Goal: Information Seeking & Learning: Learn about a topic

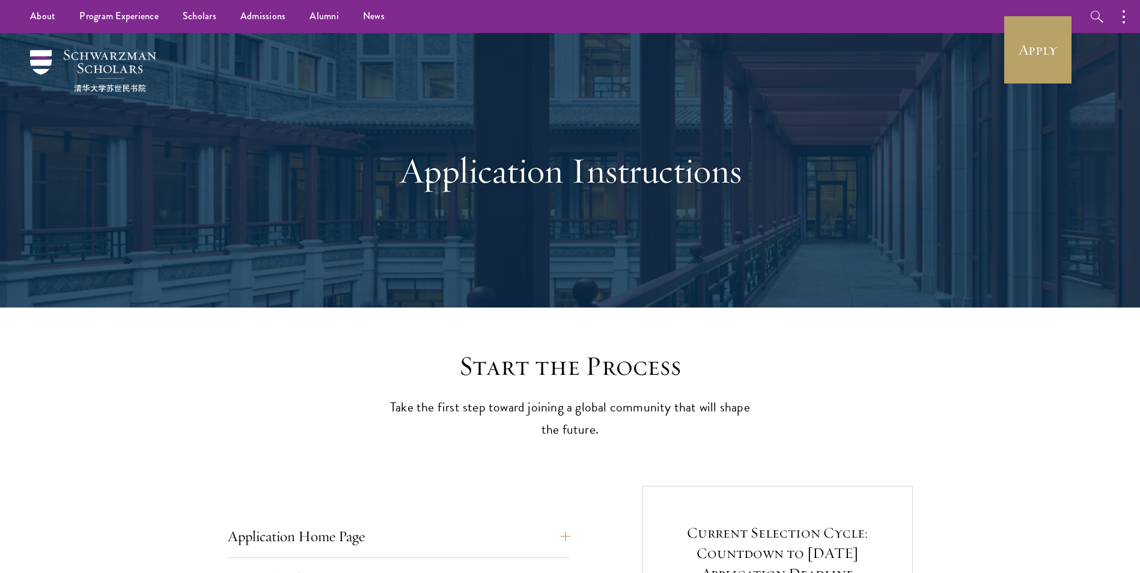
scroll to position [281, 0]
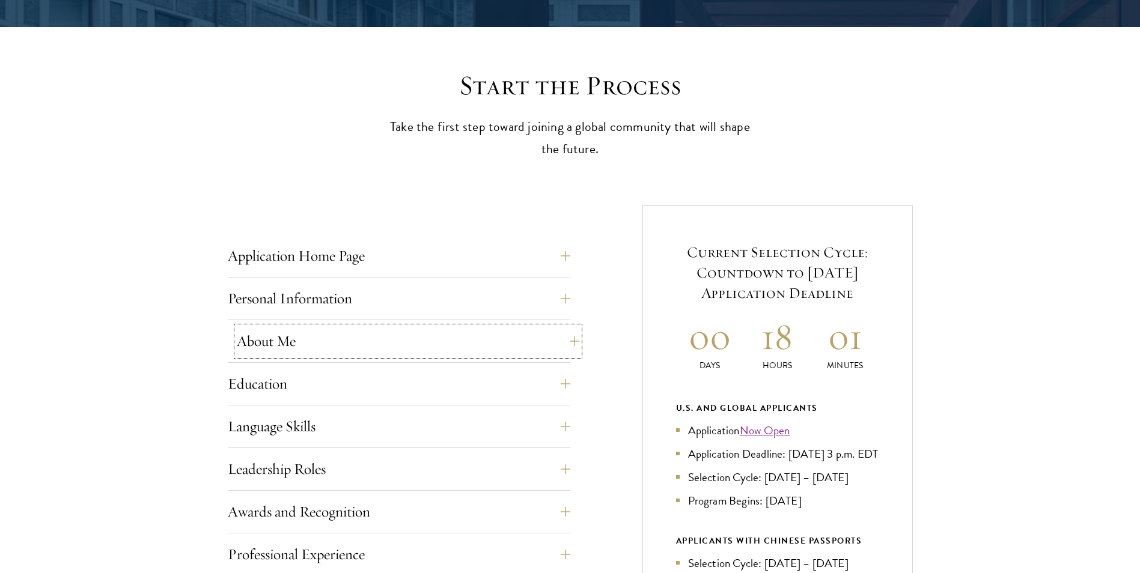
click at [323, 339] on button "About Me" at bounding box center [408, 341] width 342 height 29
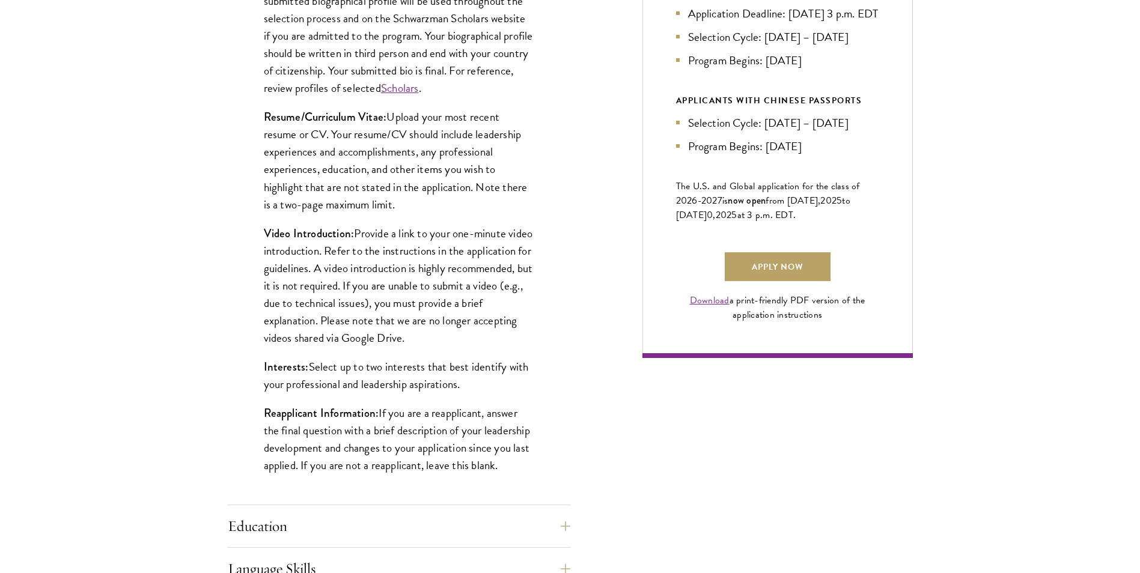
scroll to position [681, 0]
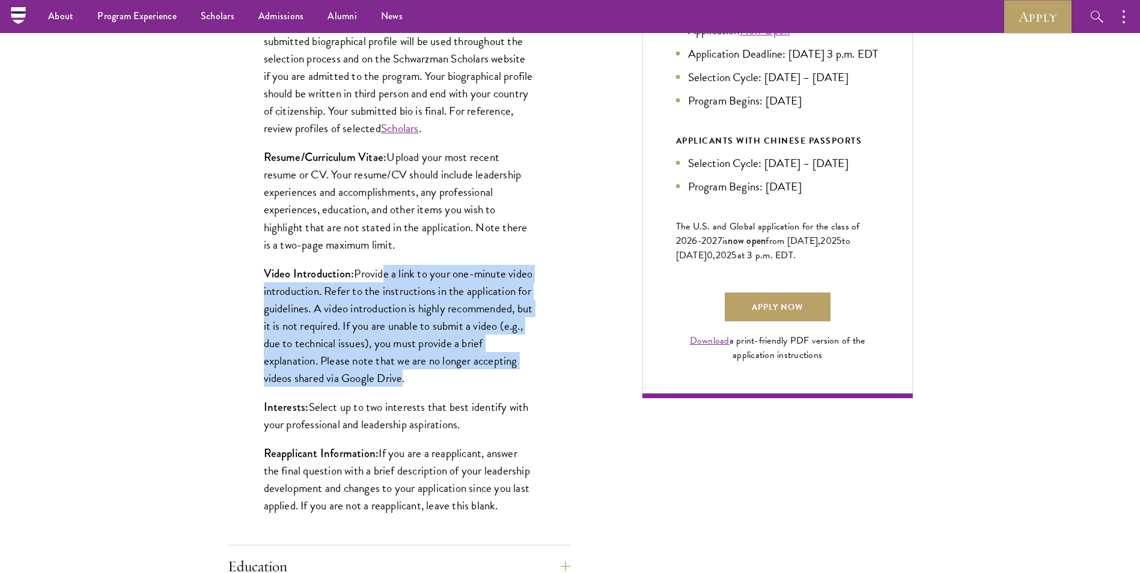
drag, startPoint x: 381, startPoint y: 276, endPoint x: 473, endPoint y: 387, distance: 144.6
click at [473, 387] on p "Video Introduction: Provide a link to your one-minute video introduction. Refer…" at bounding box center [399, 326] width 270 height 122
drag, startPoint x: 473, startPoint y: 387, endPoint x: 382, endPoint y: 357, distance: 96.1
click at [382, 357] on p "Video Introduction: Provide a link to your one-minute video introduction. Refer…" at bounding box center [399, 326] width 270 height 122
click at [383, 346] on p "Video Introduction: Provide a link to your one-minute video introduction. Refer…" at bounding box center [399, 326] width 270 height 122
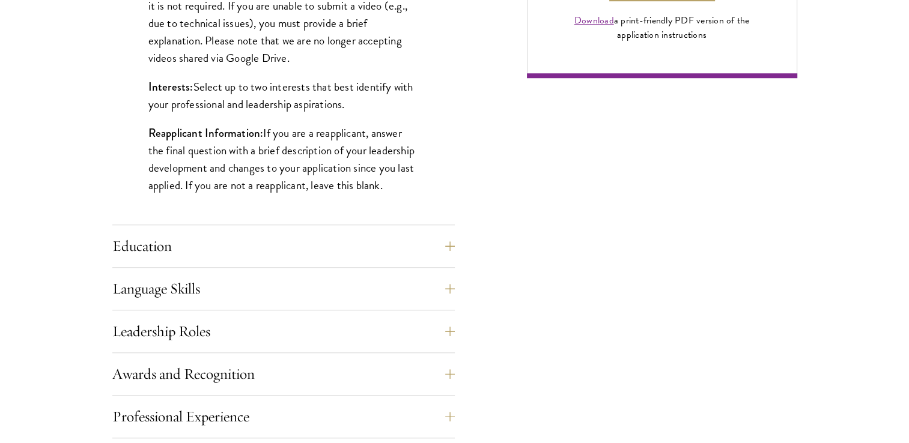
scroll to position [1081, 0]
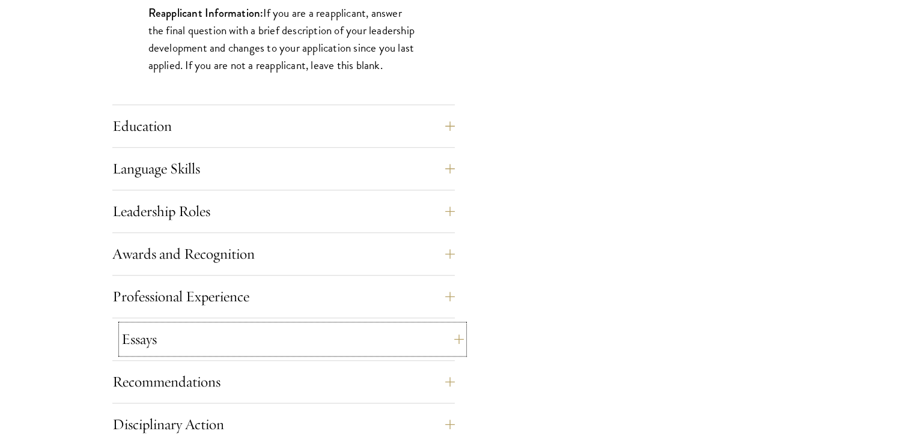
click at [183, 338] on button "Essays" at bounding box center [292, 339] width 342 height 29
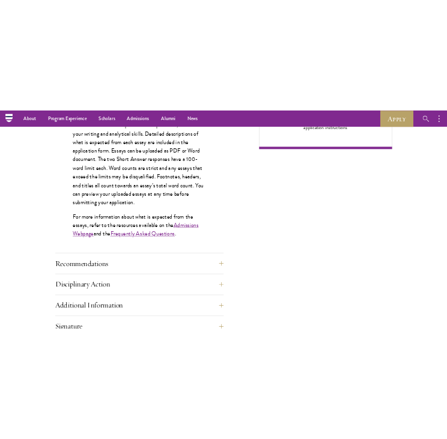
scroll to position [961, 0]
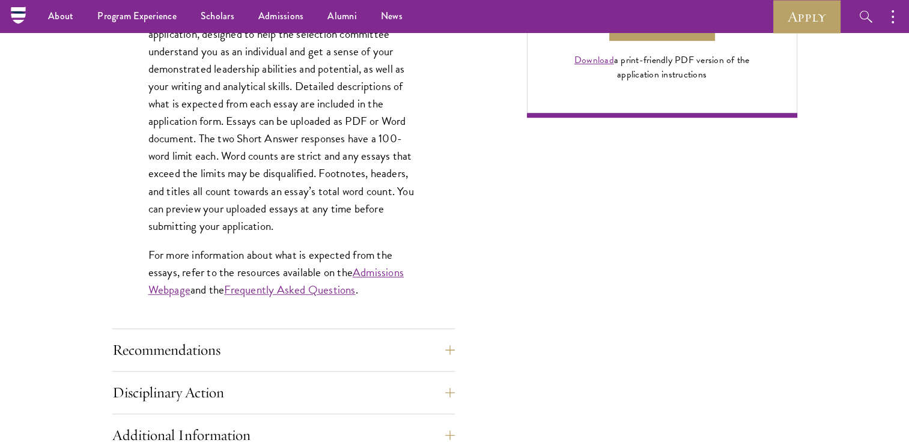
click at [272, 298] on div "Each applicant is required to provide two essays and two short answer responses…" at bounding box center [283, 133] width 342 height 391
click at [274, 291] on link "Frequently Asked Questions" at bounding box center [289, 289] width 131 height 17
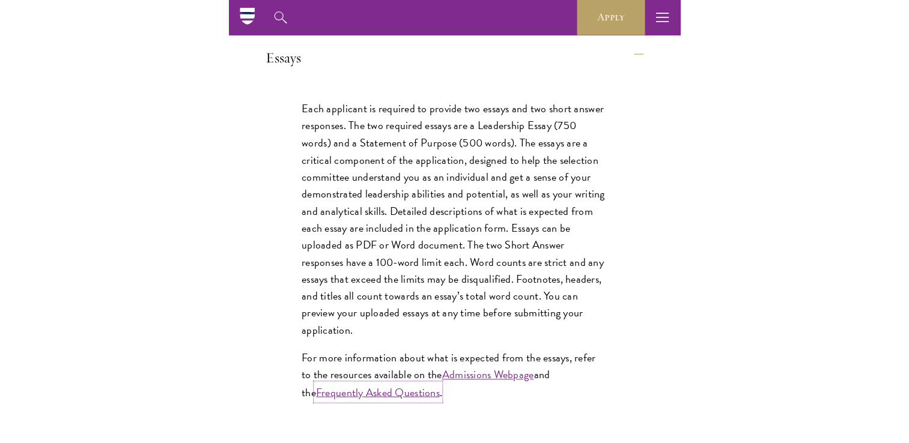
scroll to position [1322, 0]
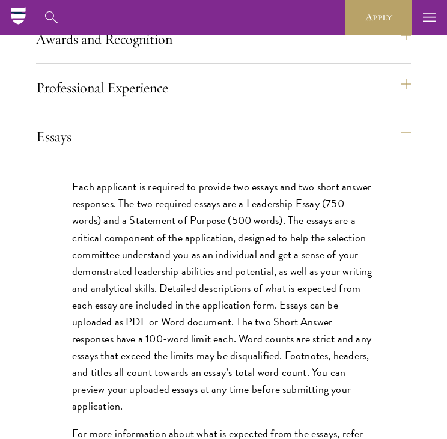
click at [167, 191] on div "Essays Each applicant is required to provide two essays and two short answer re…" at bounding box center [223, 337] width 375 height 430
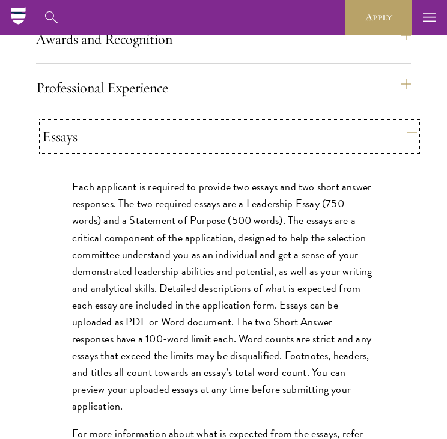
click at [163, 151] on button "Essays" at bounding box center [229, 136] width 375 height 29
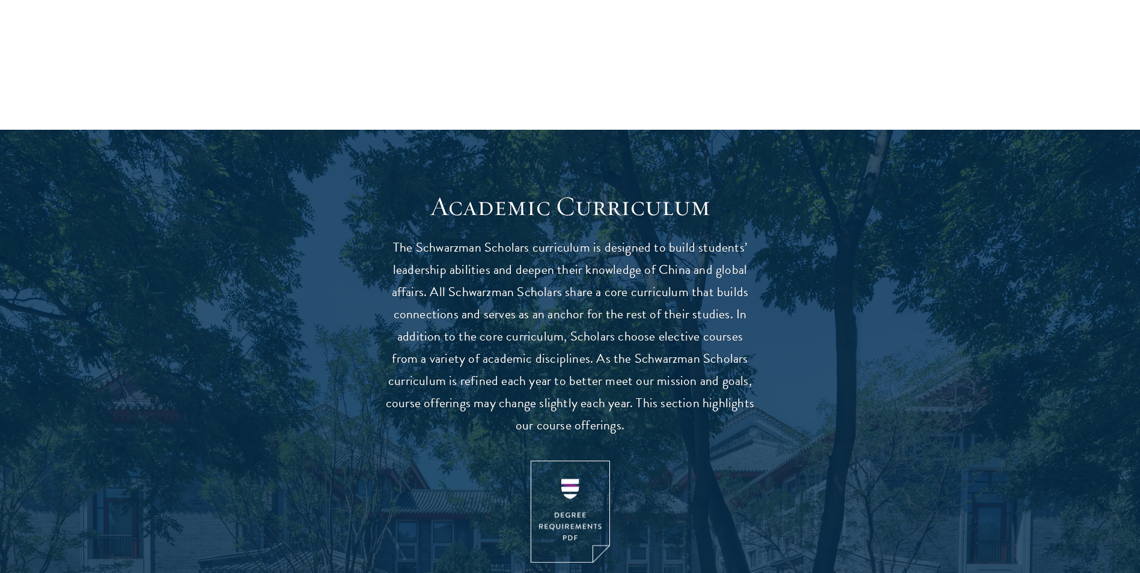
scroll to position [921, 0]
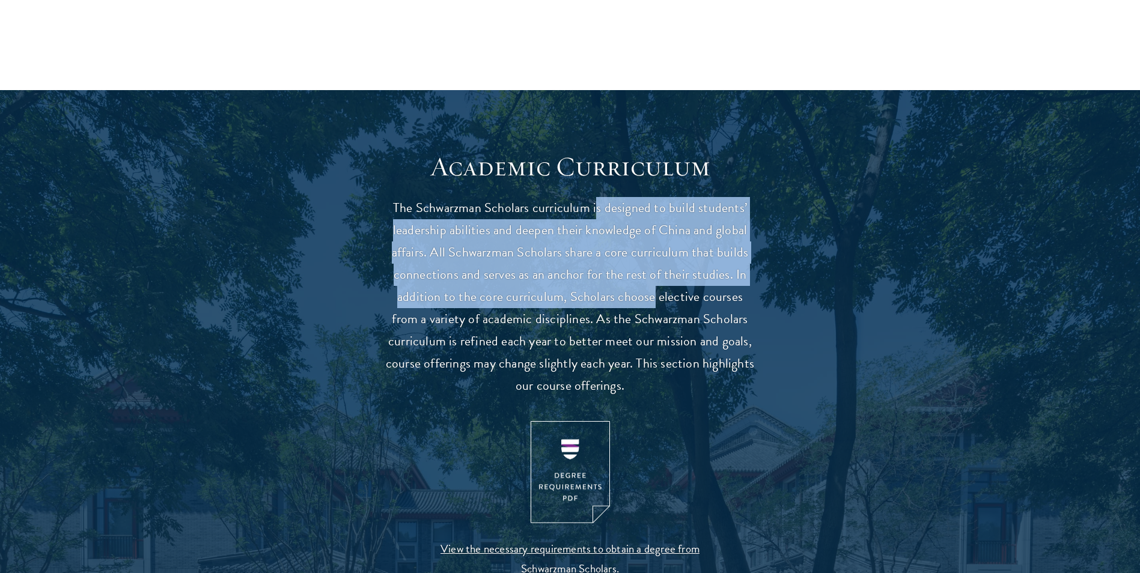
drag, startPoint x: 597, startPoint y: 219, endPoint x: 638, endPoint y: 290, distance: 82.1
click at [638, 290] on p "The Schwarzman Scholars curriculum is designed to build students’ leadership ab…" at bounding box center [570, 297] width 372 height 200
click at [539, 239] on p "The Schwarzman Scholars curriculum is designed to build students’ leadership ab…" at bounding box center [570, 297] width 372 height 200
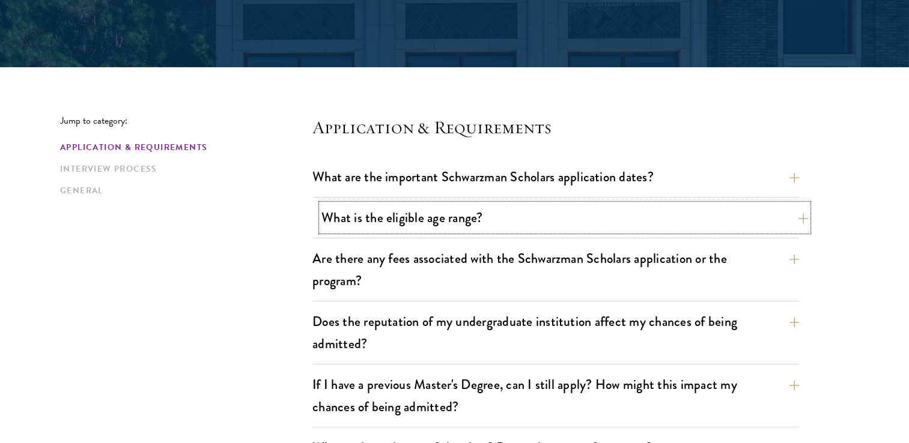
click at [442, 223] on button "What is the eligible age range?" at bounding box center [564, 217] width 487 height 27
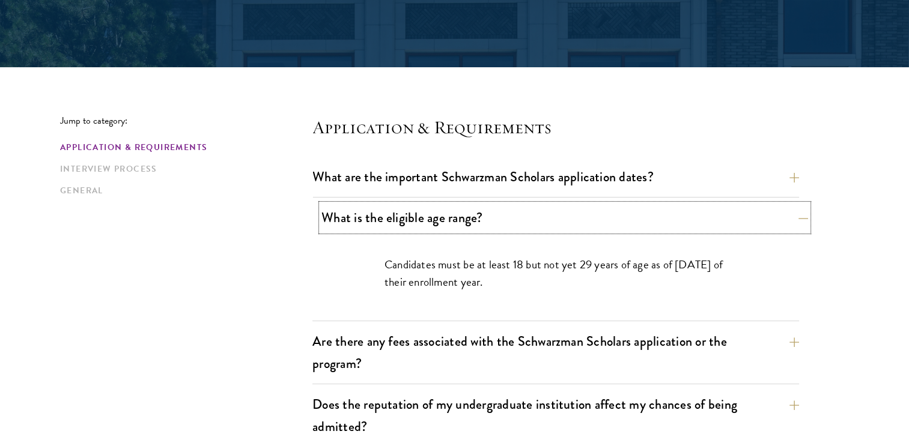
click at [442, 223] on button "What is the eligible age range?" at bounding box center [564, 217] width 487 height 27
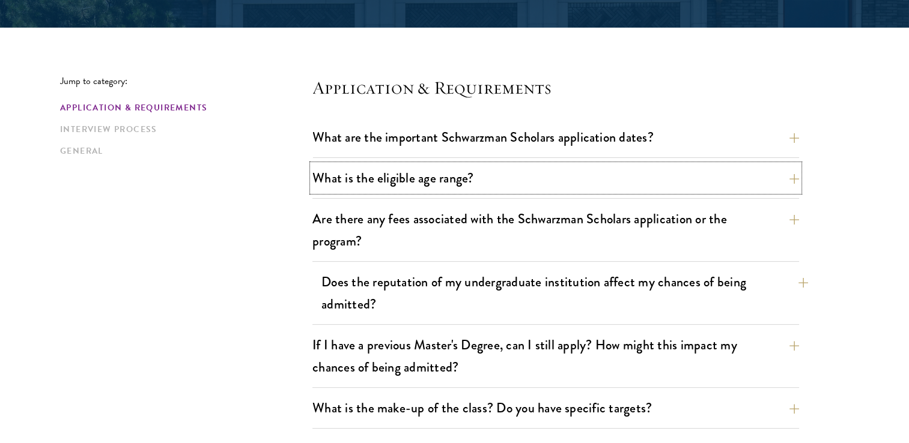
scroll to position [320, 0]
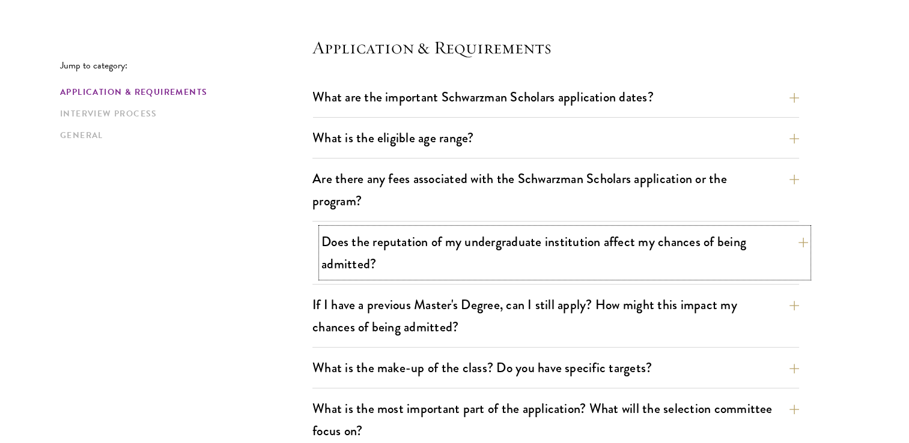
click at [482, 260] on button "Does the reputation of my undergraduate institution affect my chances of being …" at bounding box center [564, 252] width 487 height 49
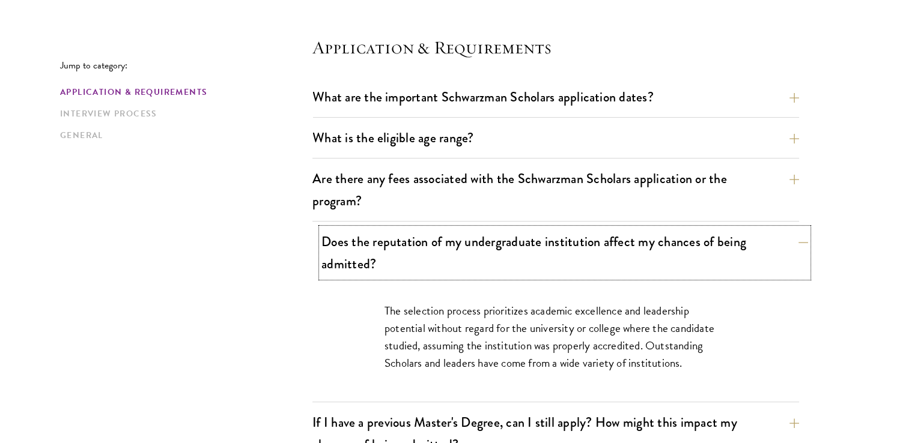
click at [482, 260] on button "Does the reputation of my undergraduate institution affect my chances of being …" at bounding box center [564, 252] width 487 height 49
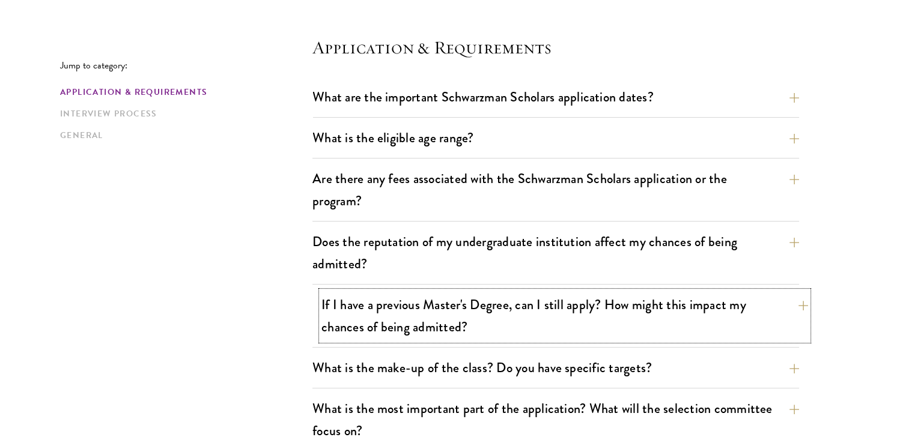
click at [451, 316] on button "If I have a previous Master's Degree, can I still apply? How might this impact …" at bounding box center [564, 315] width 487 height 49
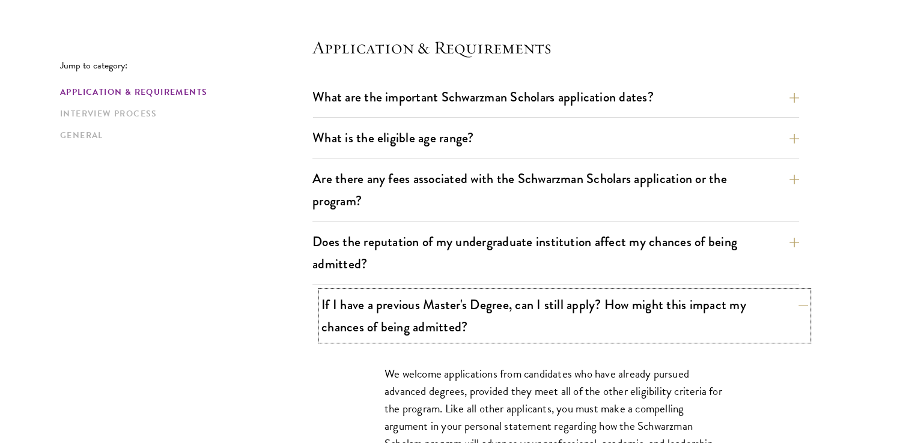
scroll to position [360, 0]
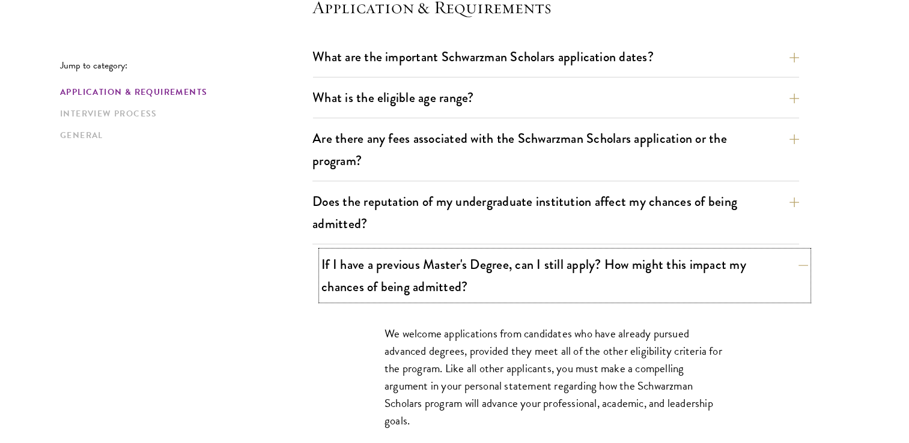
click at [481, 267] on button "If I have a previous Master's Degree, can I still apply? How might this impact …" at bounding box center [564, 275] width 487 height 49
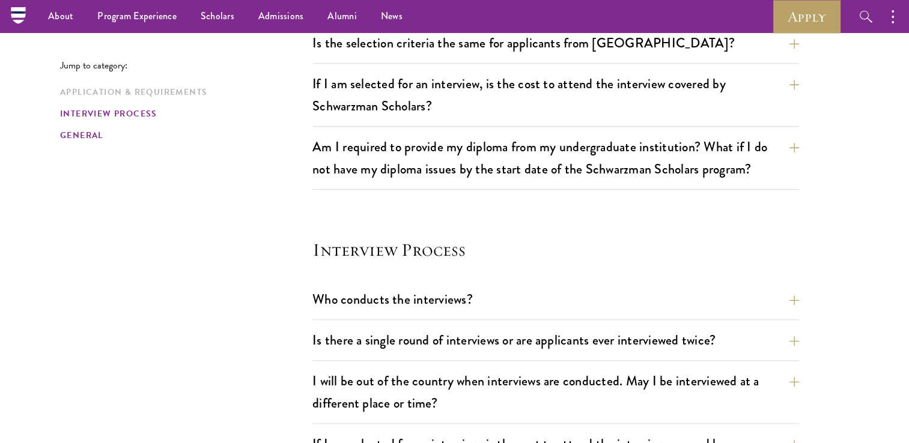
scroll to position [1081, 0]
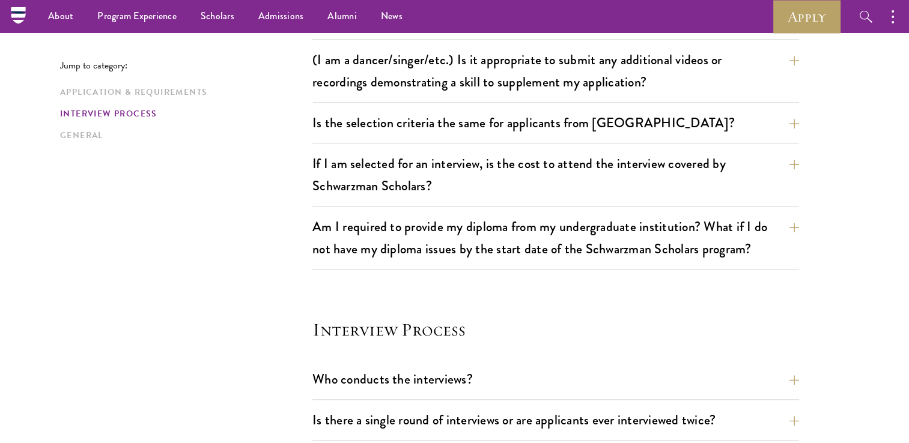
click at [81, 127] on div "Application & Requirements Interview Process General" at bounding box center [186, 114] width 252 height 56
click at [72, 138] on link "General" at bounding box center [182, 135] width 245 height 13
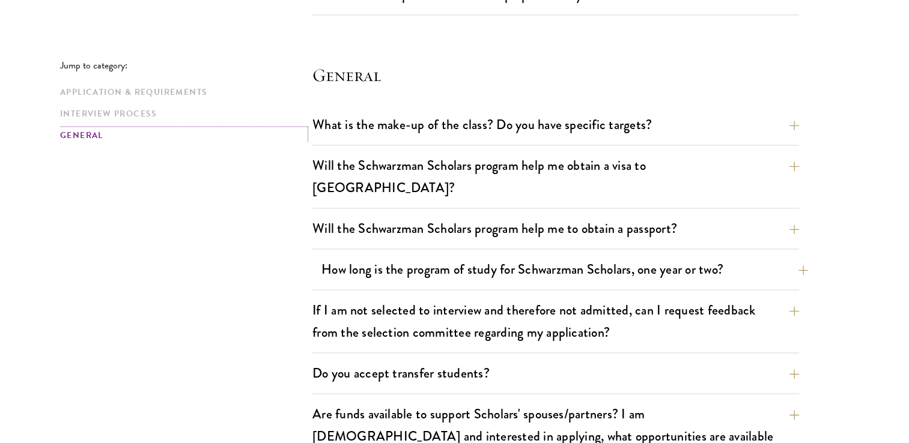
scroll to position [1795, 0]
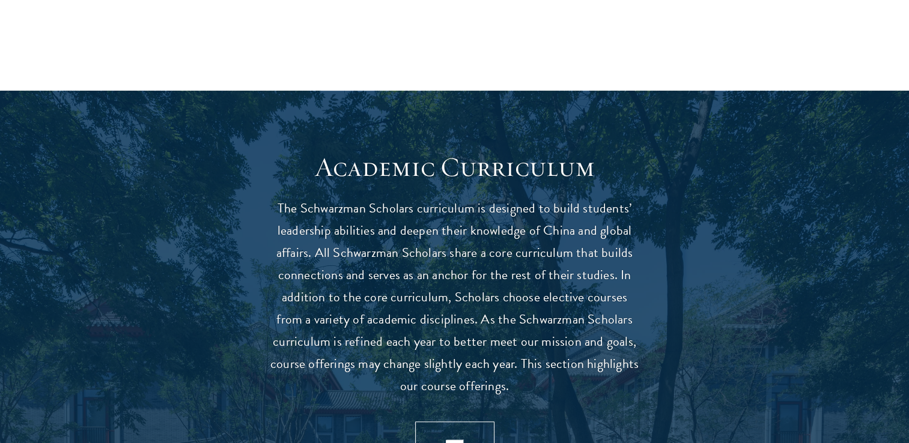
scroll to position [961, 0]
